Goal: Task Accomplishment & Management: Manage account settings

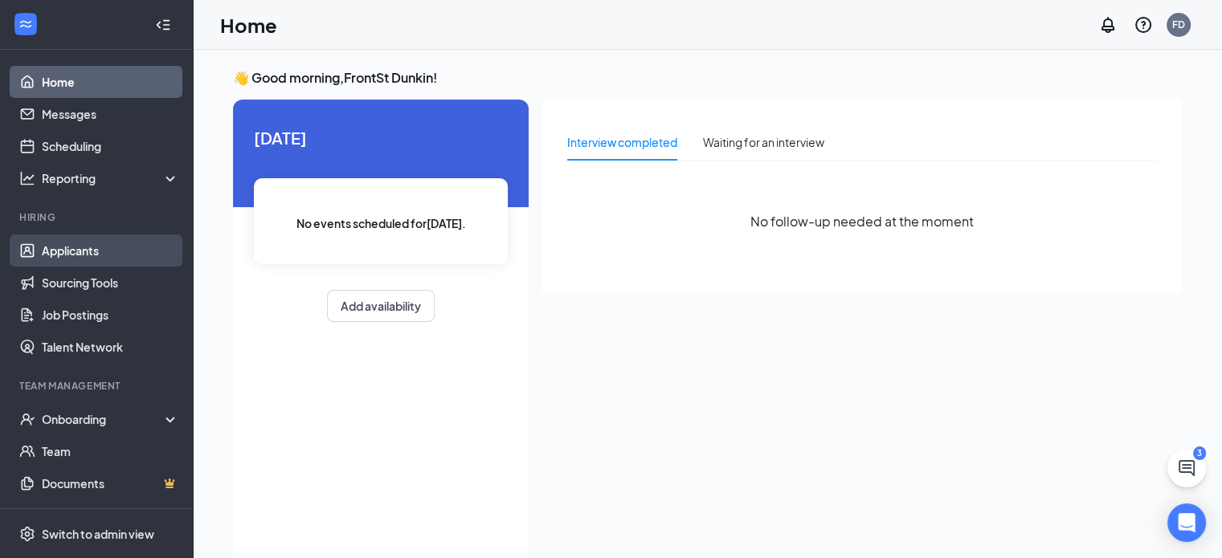
click at [86, 250] on link "Applicants" at bounding box center [110, 251] width 137 height 32
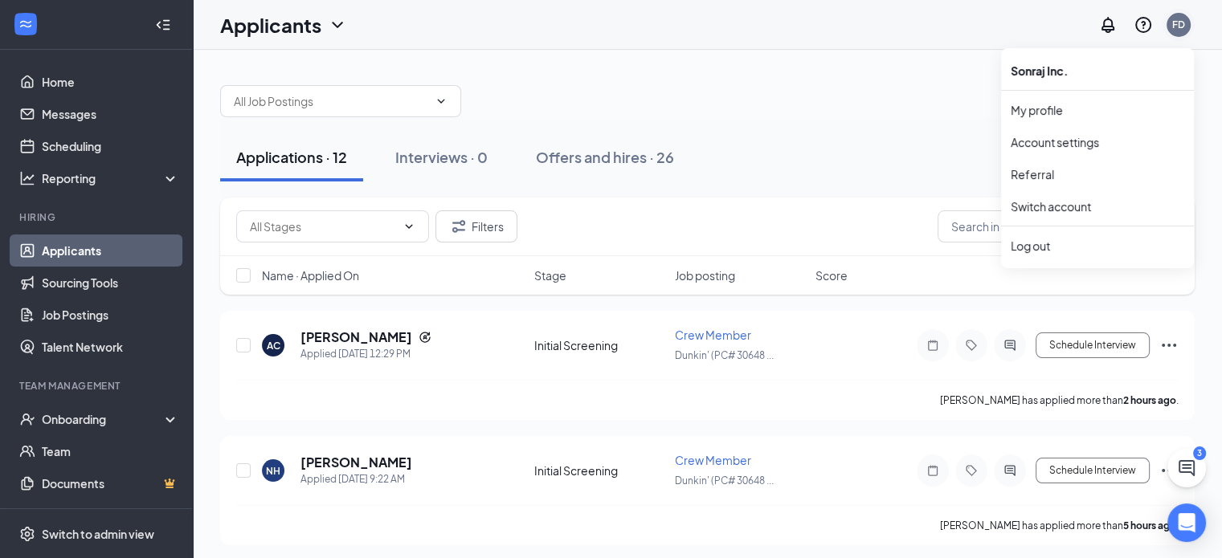
click at [1182, 28] on div "FD" at bounding box center [1178, 25] width 13 height 14
click at [1041, 239] on div "Log out" at bounding box center [1098, 246] width 174 height 16
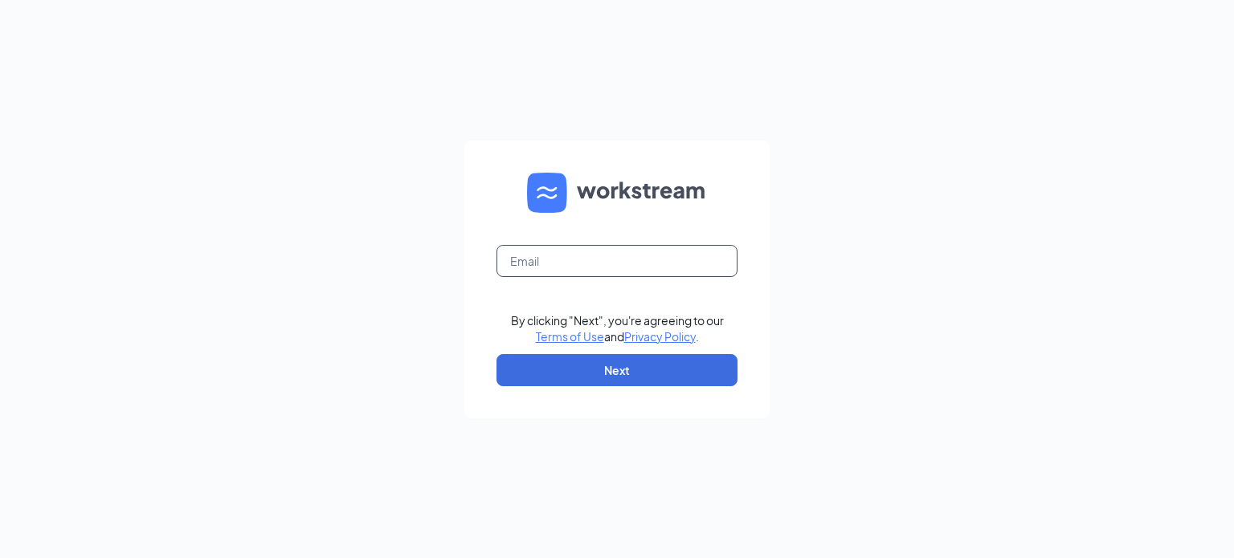
click at [580, 257] on input "text" at bounding box center [617, 261] width 241 height 32
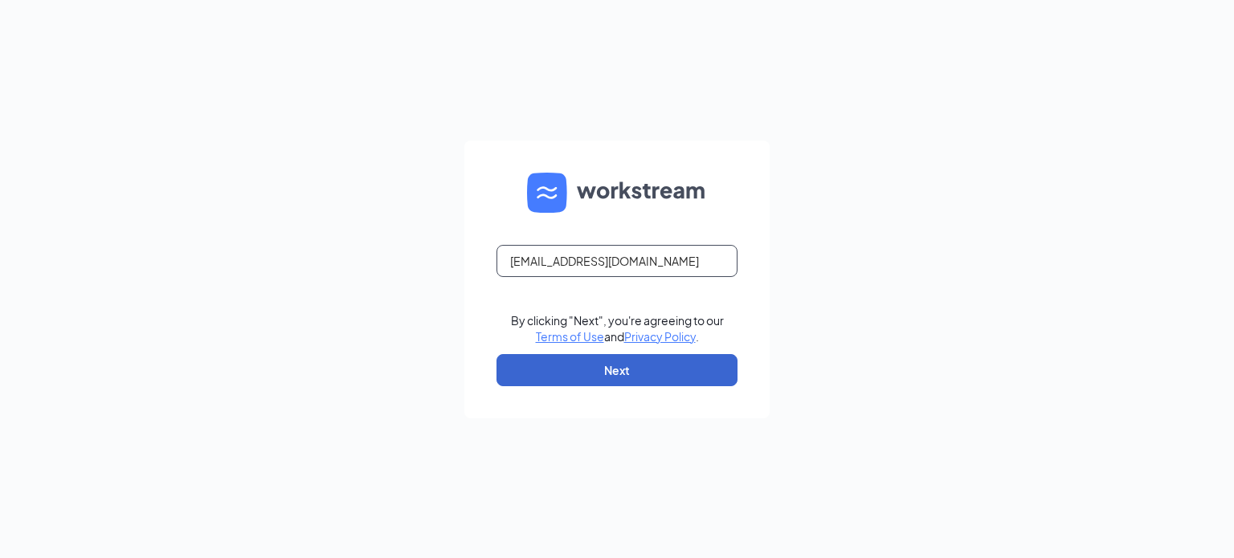
type input "sonrajmum@gmail.com"
click at [633, 369] on button "Next" at bounding box center [617, 370] width 241 height 32
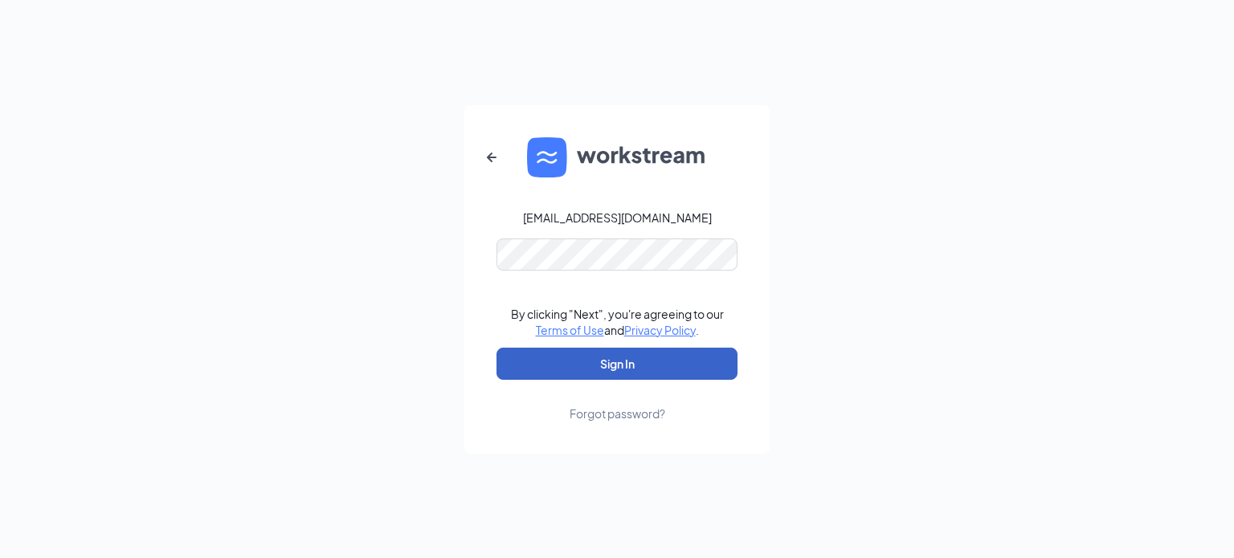
click at [555, 358] on button "Sign In" at bounding box center [617, 364] width 241 height 32
click at [542, 366] on button "Sign In" at bounding box center [617, 364] width 241 height 32
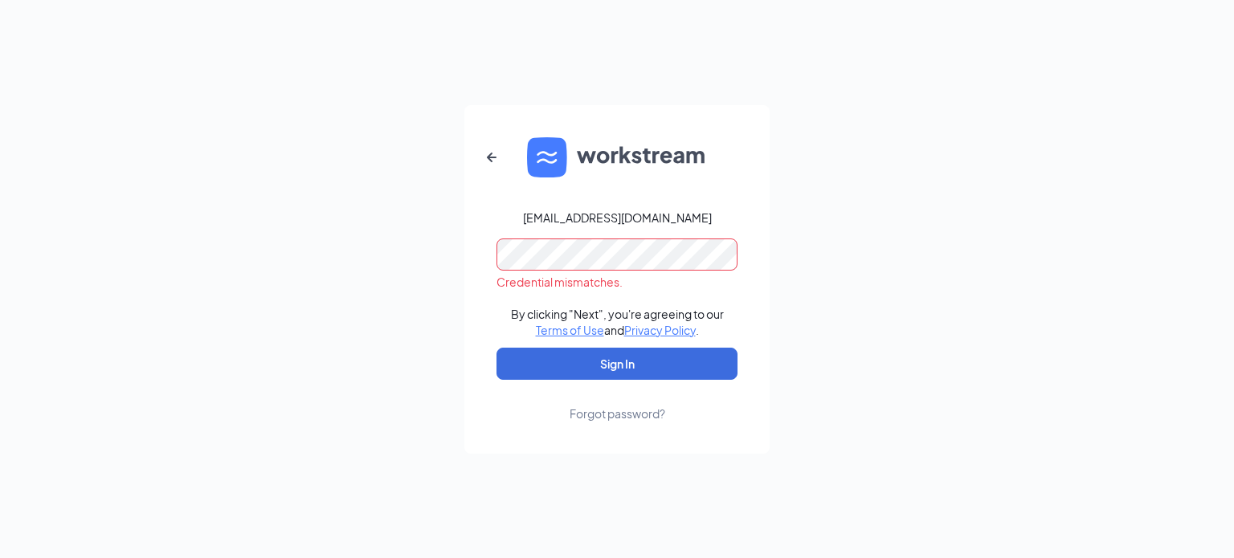
click at [410, 256] on div "sonrajmum@gmail.com Credential mismatches. By clicking "Next", you're agreeing …" at bounding box center [617, 279] width 1234 height 558
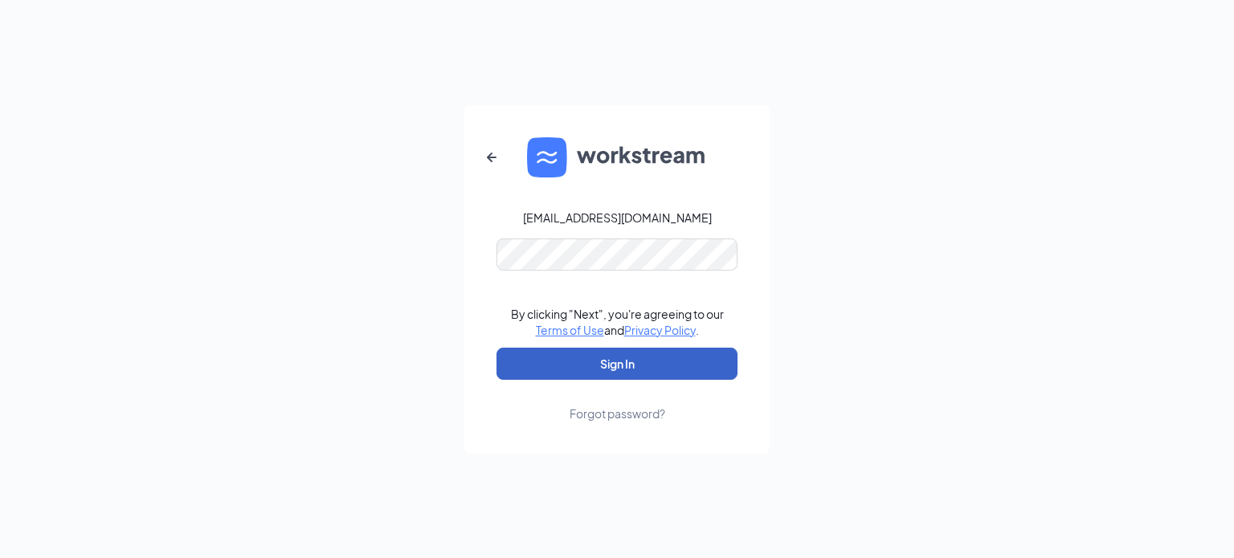
click at [527, 349] on button "Sign In" at bounding box center [617, 364] width 241 height 32
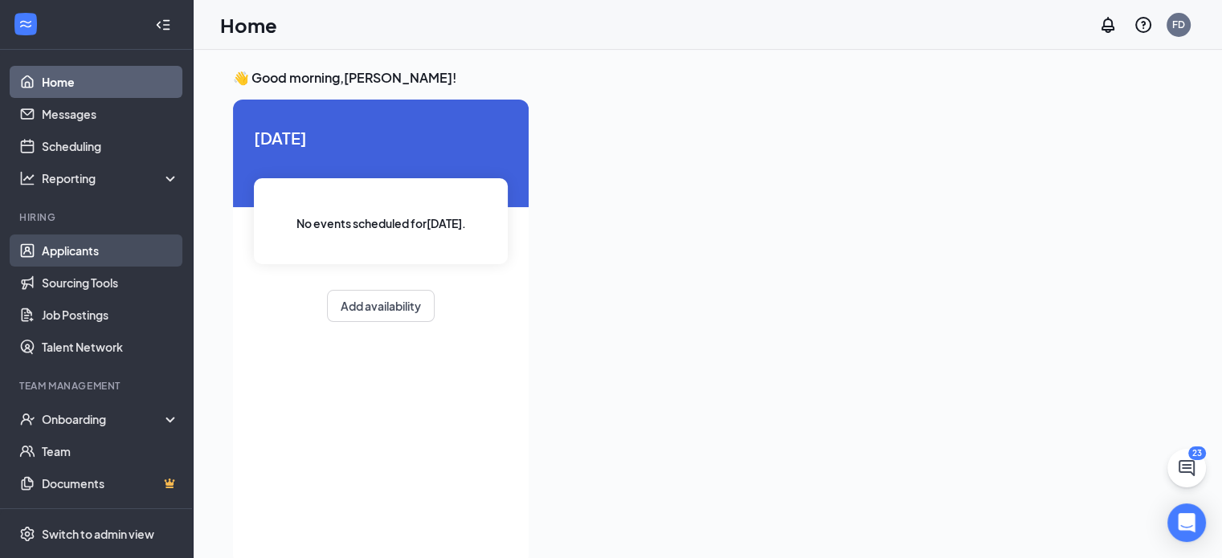
click at [83, 244] on link "Applicants" at bounding box center [110, 251] width 137 height 32
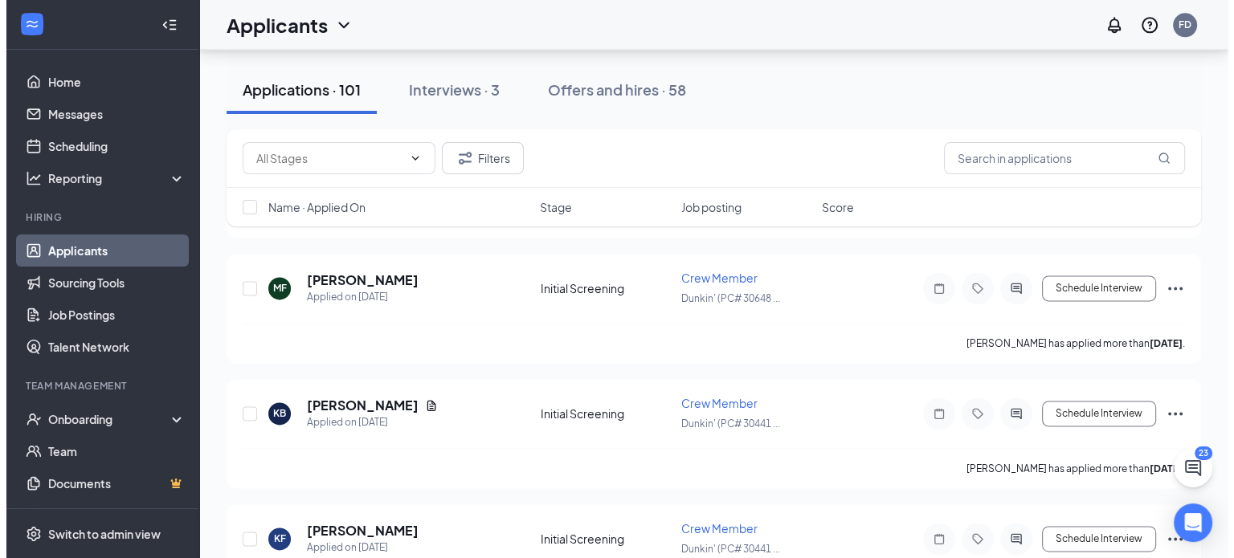
scroll to position [2089, 0]
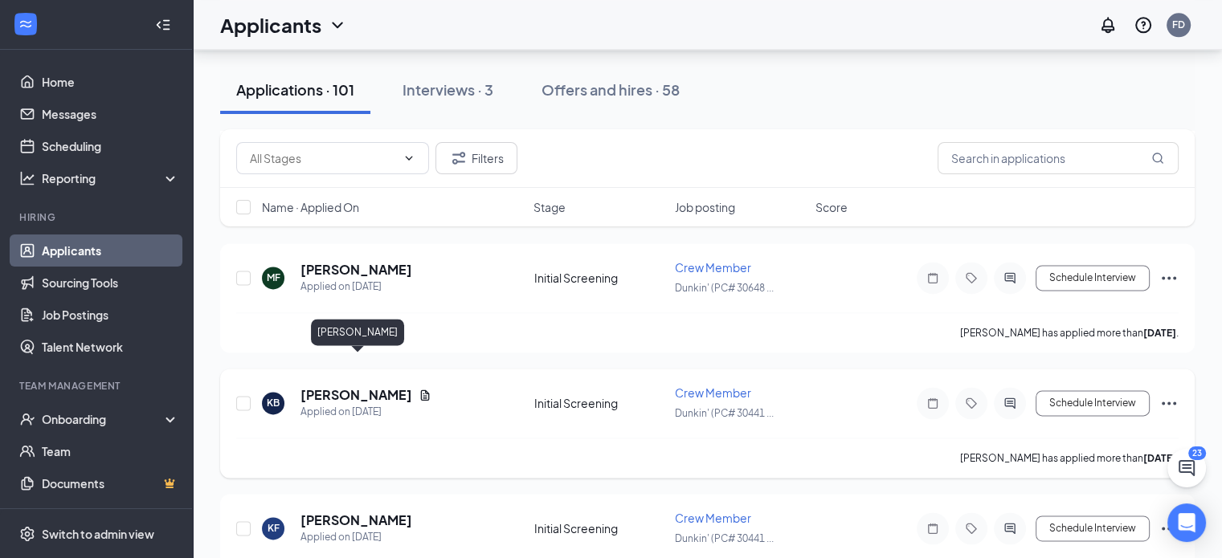
click at [354, 386] on h5 "Keenan Beauparlant" at bounding box center [356, 395] width 112 height 18
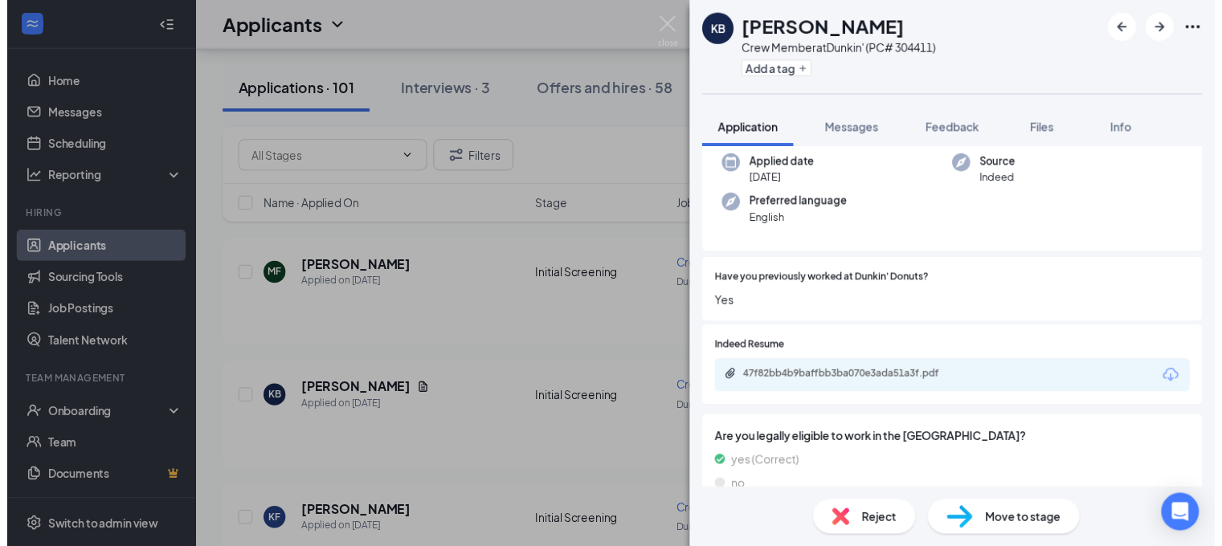
scroll to position [161, 0]
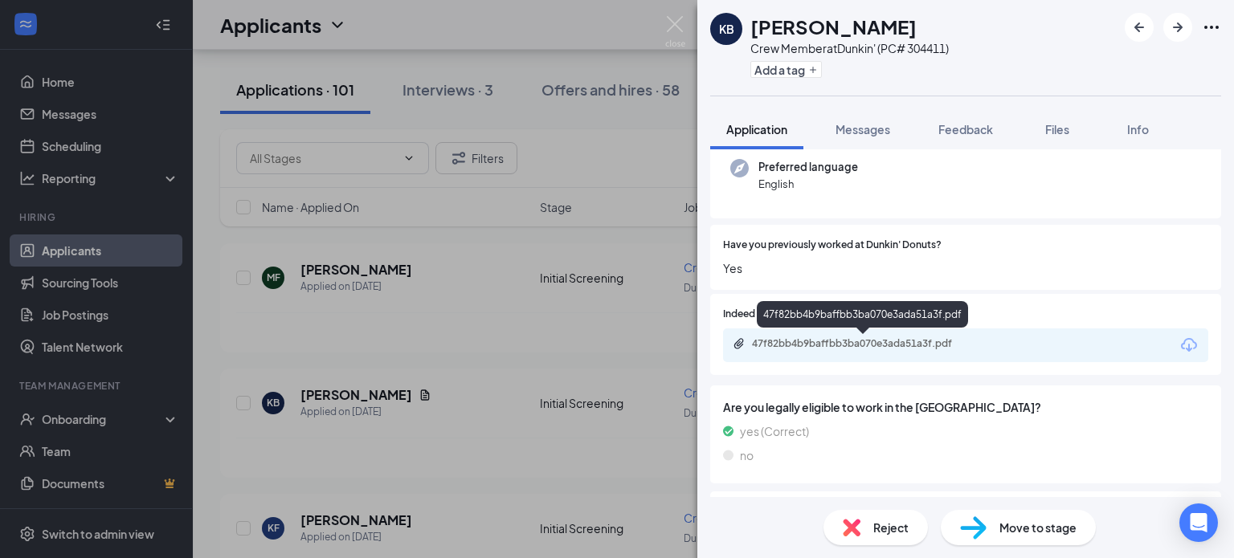
click at [896, 349] on div "47f82bb4b9baffbb3ba070e3ada51a3f.pdf" at bounding box center [864, 343] width 225 height 13
click at [675, 24] on img at bounding box center [675, 31] width 20 height 31
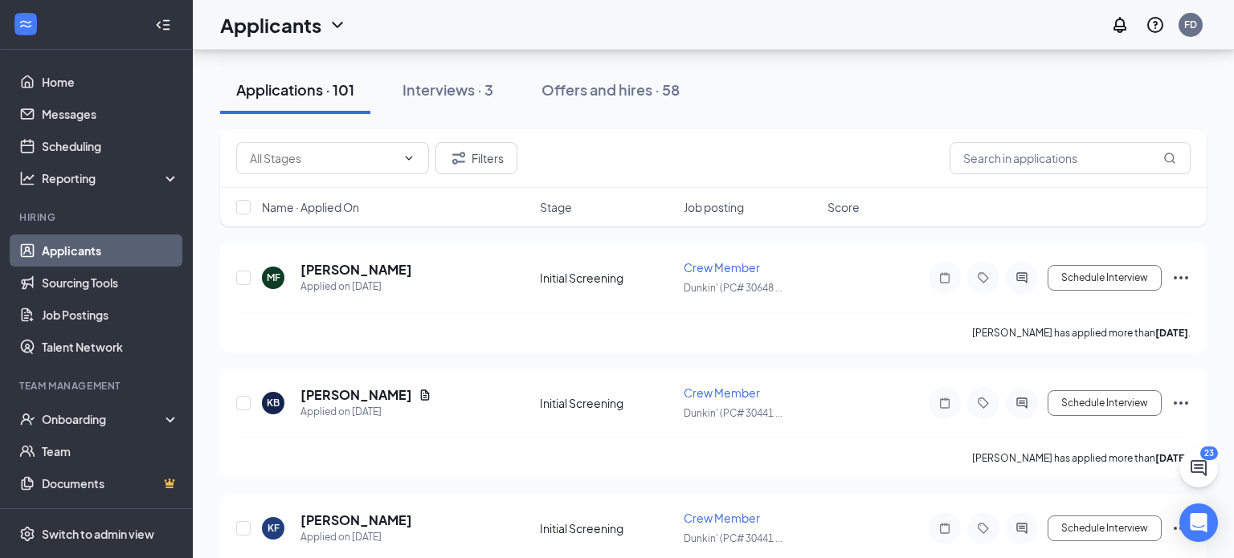
click at [675, 24] on div "Applicants FD" at bounding box center [713, 25] width 1041 height 50
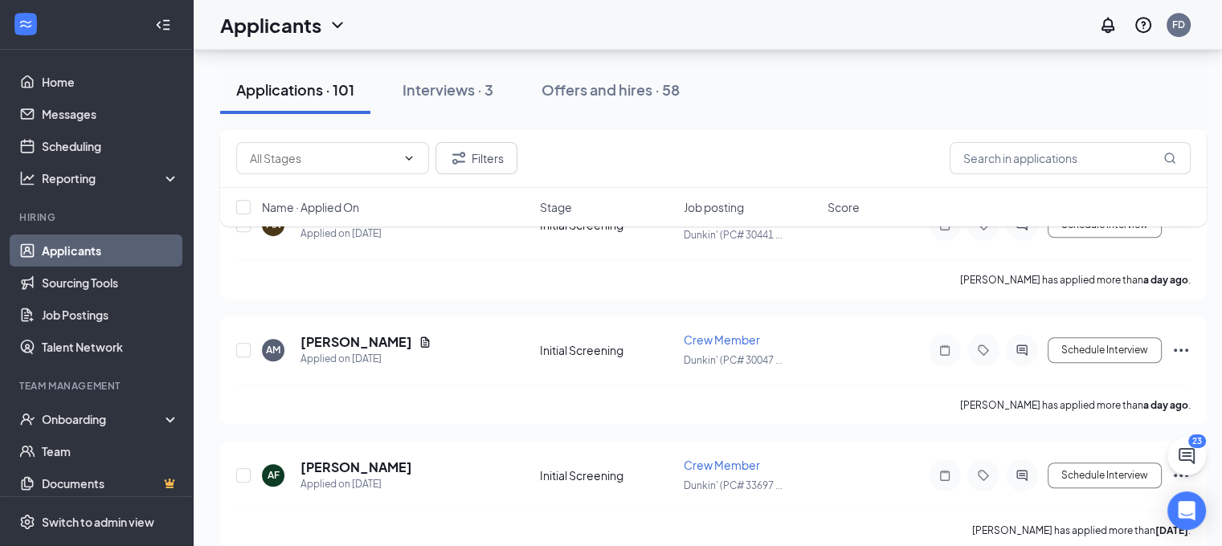
scroll to position [1205, 0]
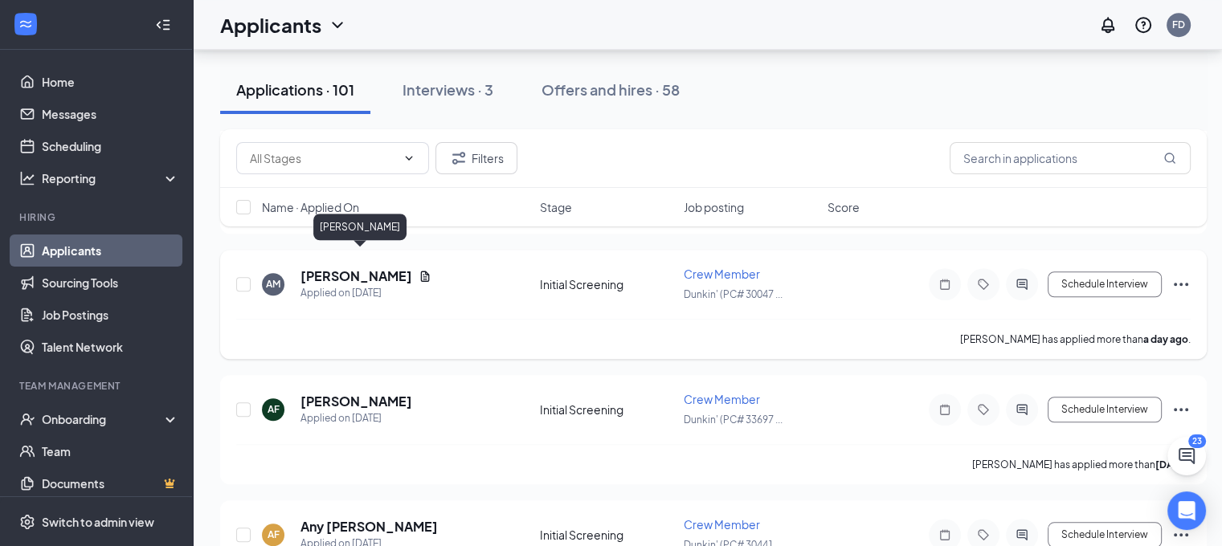
click at [371, 268] on h5 "Antoinette McLaughlin" at bounding box center [356, 277] width 112 height 18
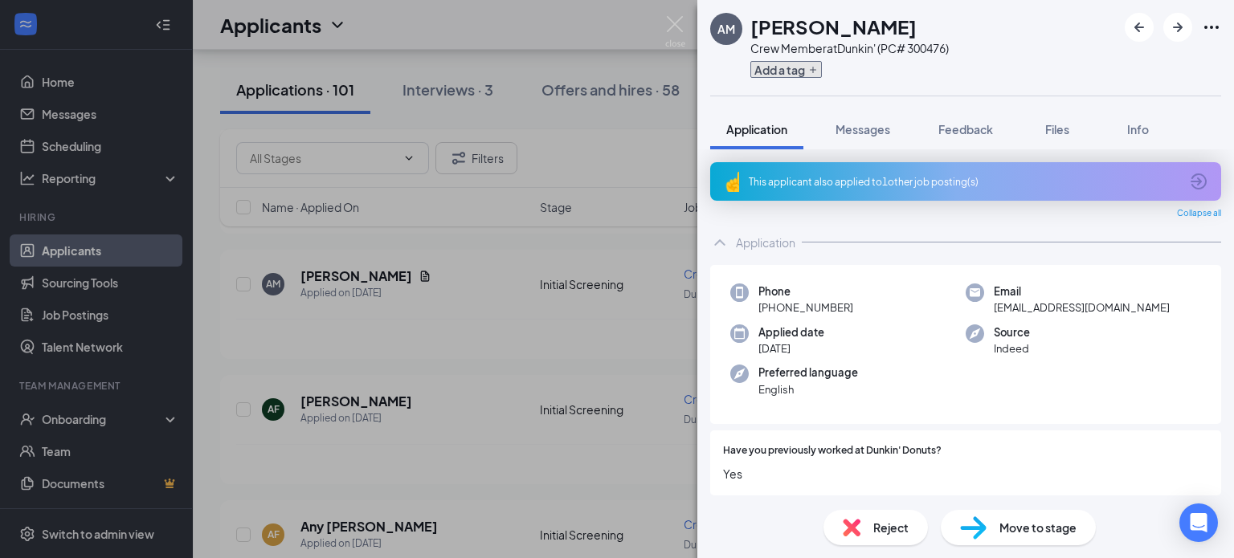
click at [814, 71] on icon "Plus" at bounding box center [813, 70] width 10 height 10
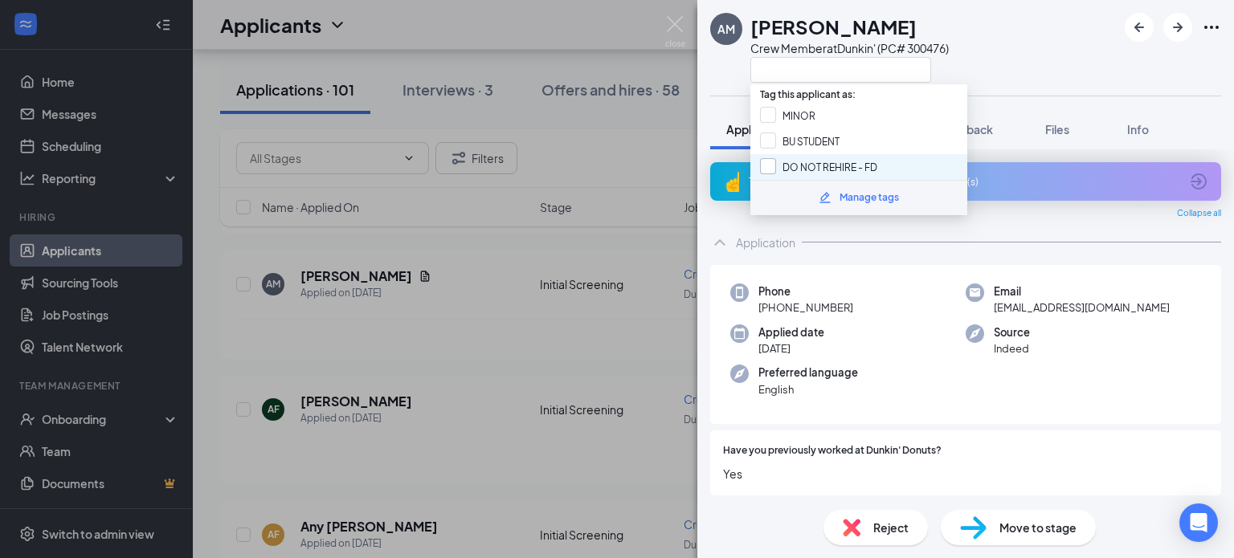
click at [768, 165] on input "DO NOT REHIRE - FD" at bounding box center [818, 167] width 117 height 18
checkbox input "true"
click at [1004, 67] on div "AM Antoinette McLaughlin Crew Member at Dunkin' (PC# 300476)" at bounding box center [965, 48] width 537 height 96
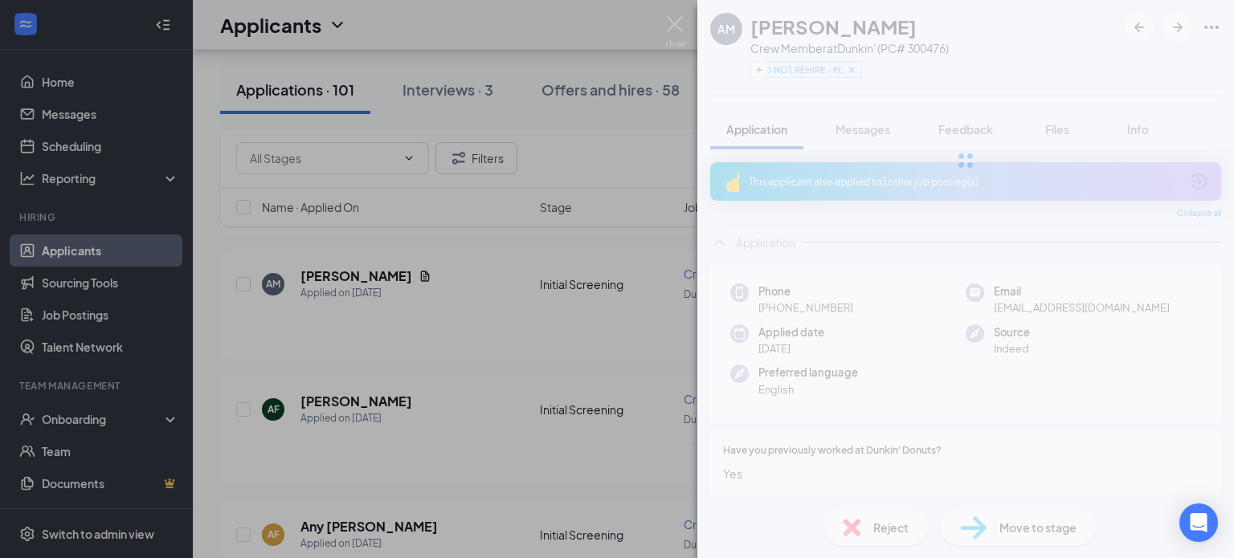
click at [892, 533] on div "AM Antoinette McLaughlin Crew Member at Dunkin' (PC# 300476) DO NOT REHIRE - FD…" at bounding box center [965, 279] width 537 height 558
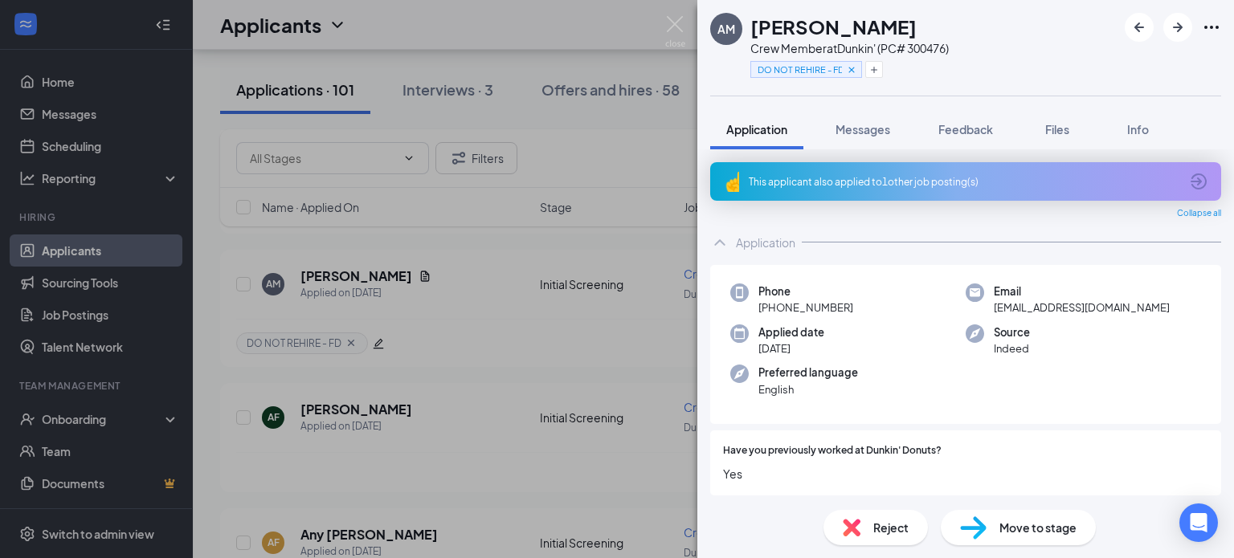
click at [877, 522] on span "Reject" at bounding box center [890, 528] width 35 height 18
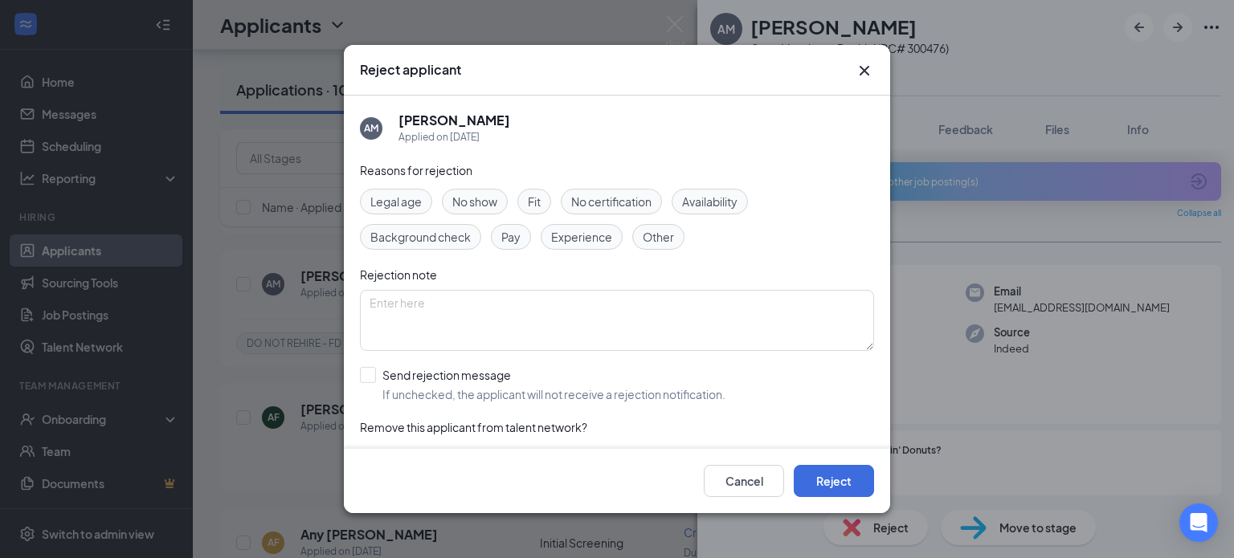
click at [659, 243] on span "Other" at bounding box center [658, 237] width 31 height 18
click at [450, 302] on textarea at bounding box center [617, 320] width 514 height 61
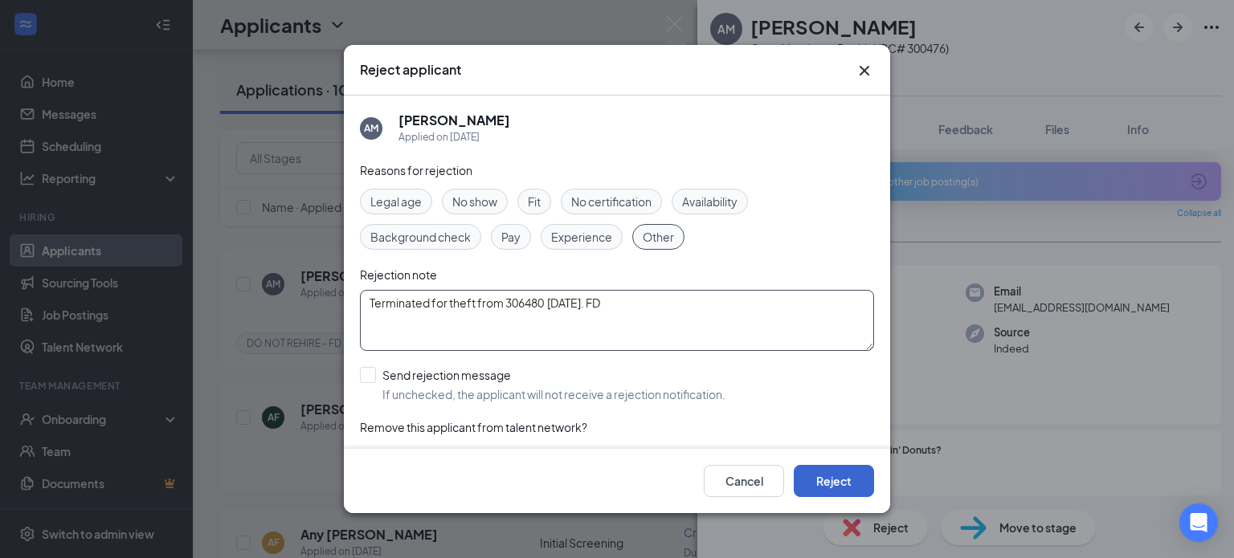
type textarea "Terminated for theft from 306480 09/14/25. FD"
click at [813, 472] on button "Reject" at bounding box center [834, 481] width 80 height 32
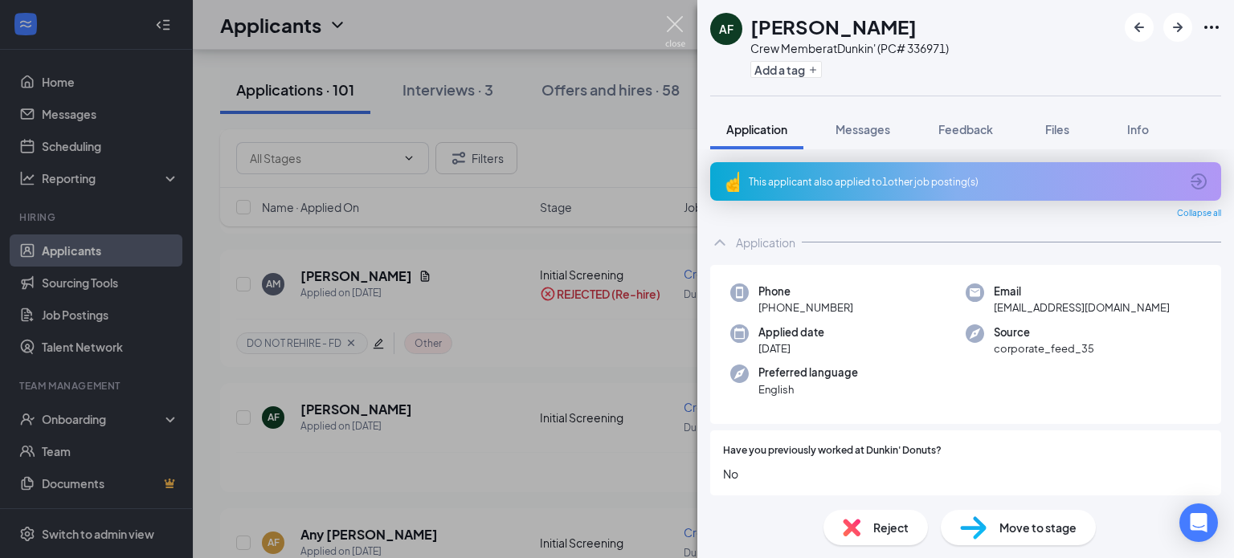
click at [668, 18] on img at bounding box center [675, 31] width 20 height 31
